Goal: Navigation & Orientation: Find specific page/section

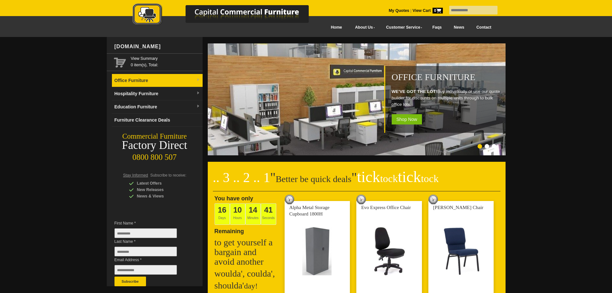
click at [171, 79] on link "Office Furniture" at bounding box center [157, 80] width 91 height 13
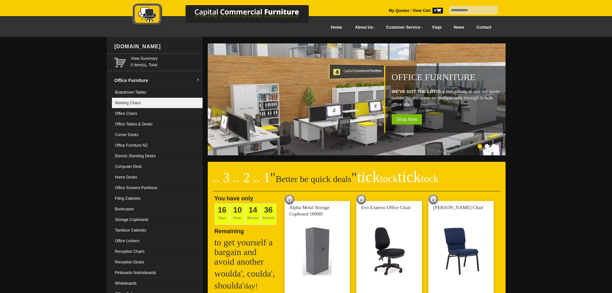
click at [169, 105] on link "Meeting Chairs" at bounding box center [157, 103] width 91 height 11
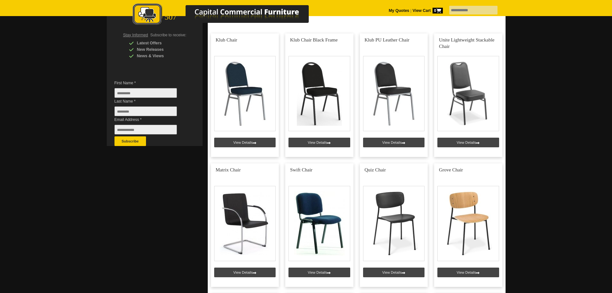
scroll to position [32, 0]
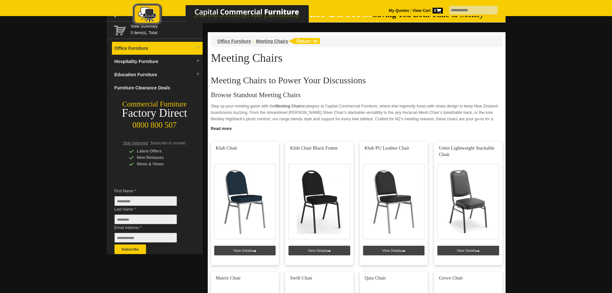
click at [188, 53] on link "Office Furniture" at bounding box center [157, 48] width 91 height 13
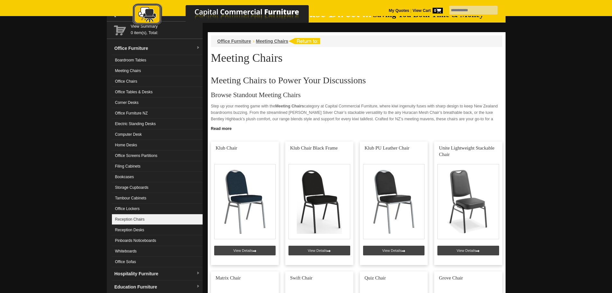
click at [158, 215] on link "Reception Chairs" at bounding box center [157, 219] width 91 height 11
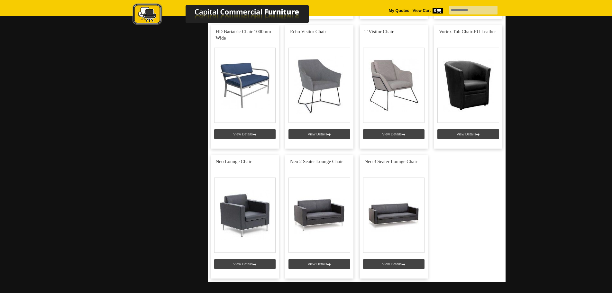
scroll to position [2090, 0]
